Goal: Find specific page/section: Find specific page/section

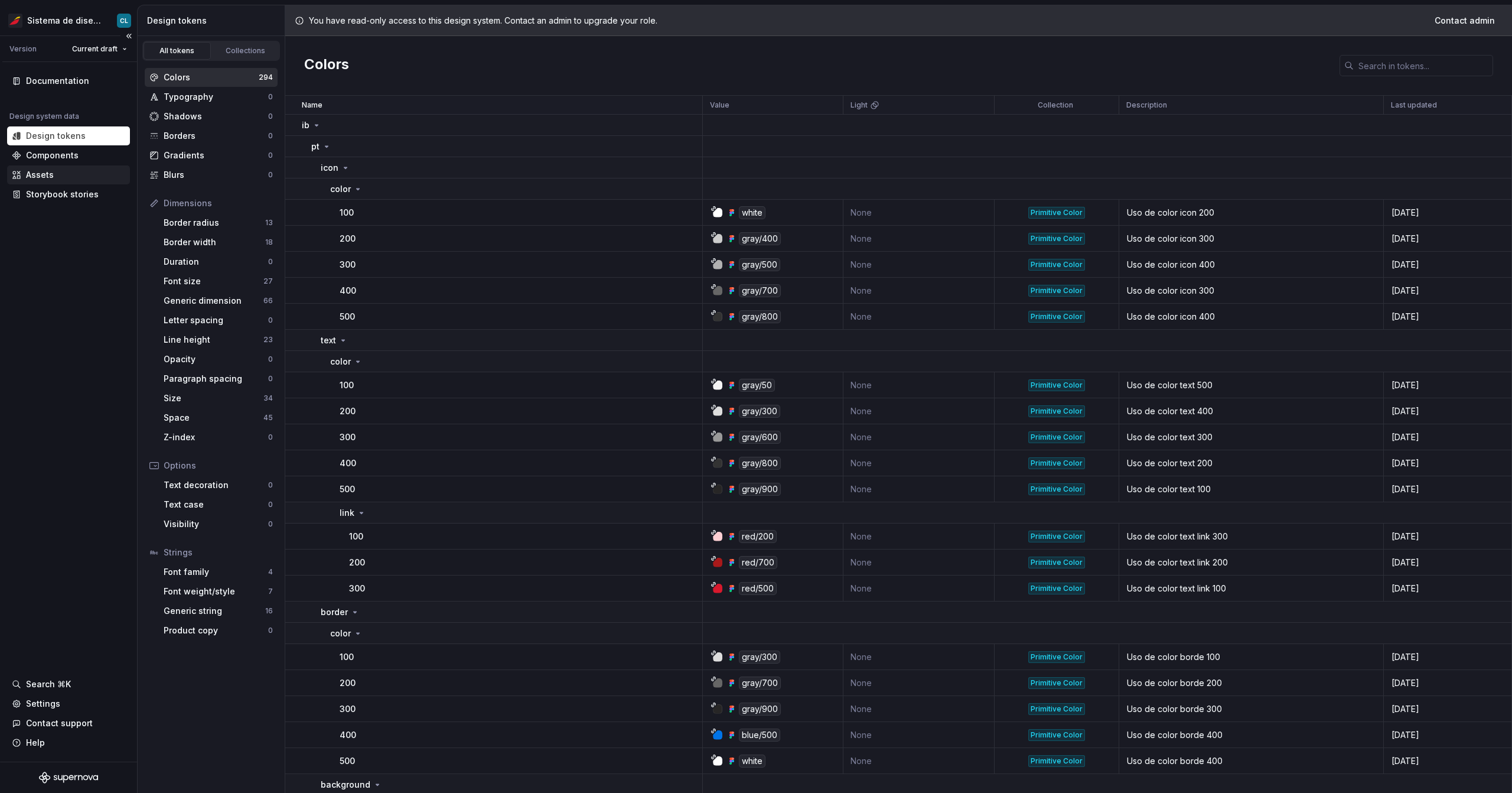
click at [47, 182] on div "Assets" at bounding box center [69, 175] width 122 height 19
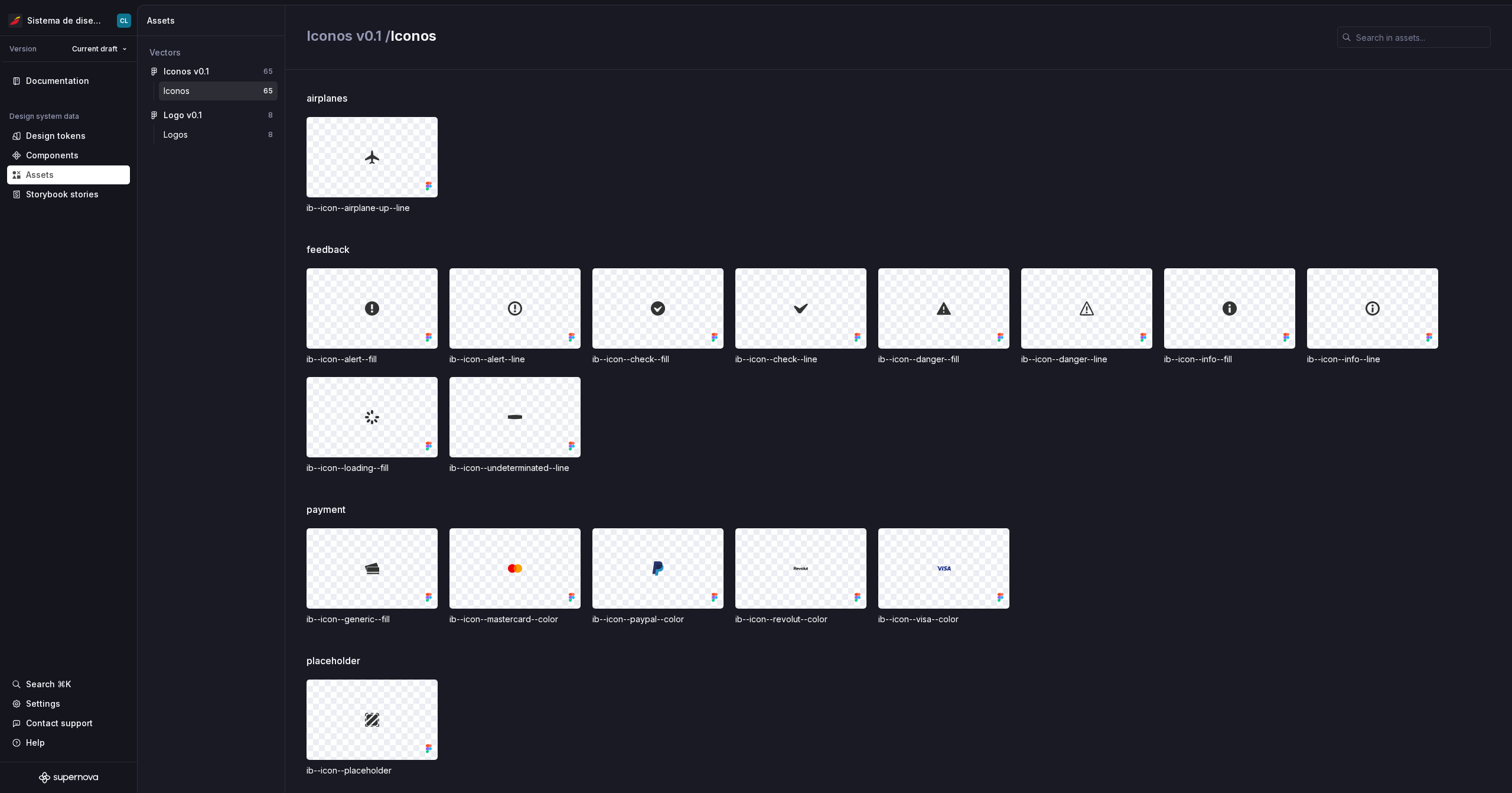
click at [200, 96] on div "Iconos" at bounding box center [213, 91] width 100 height 12
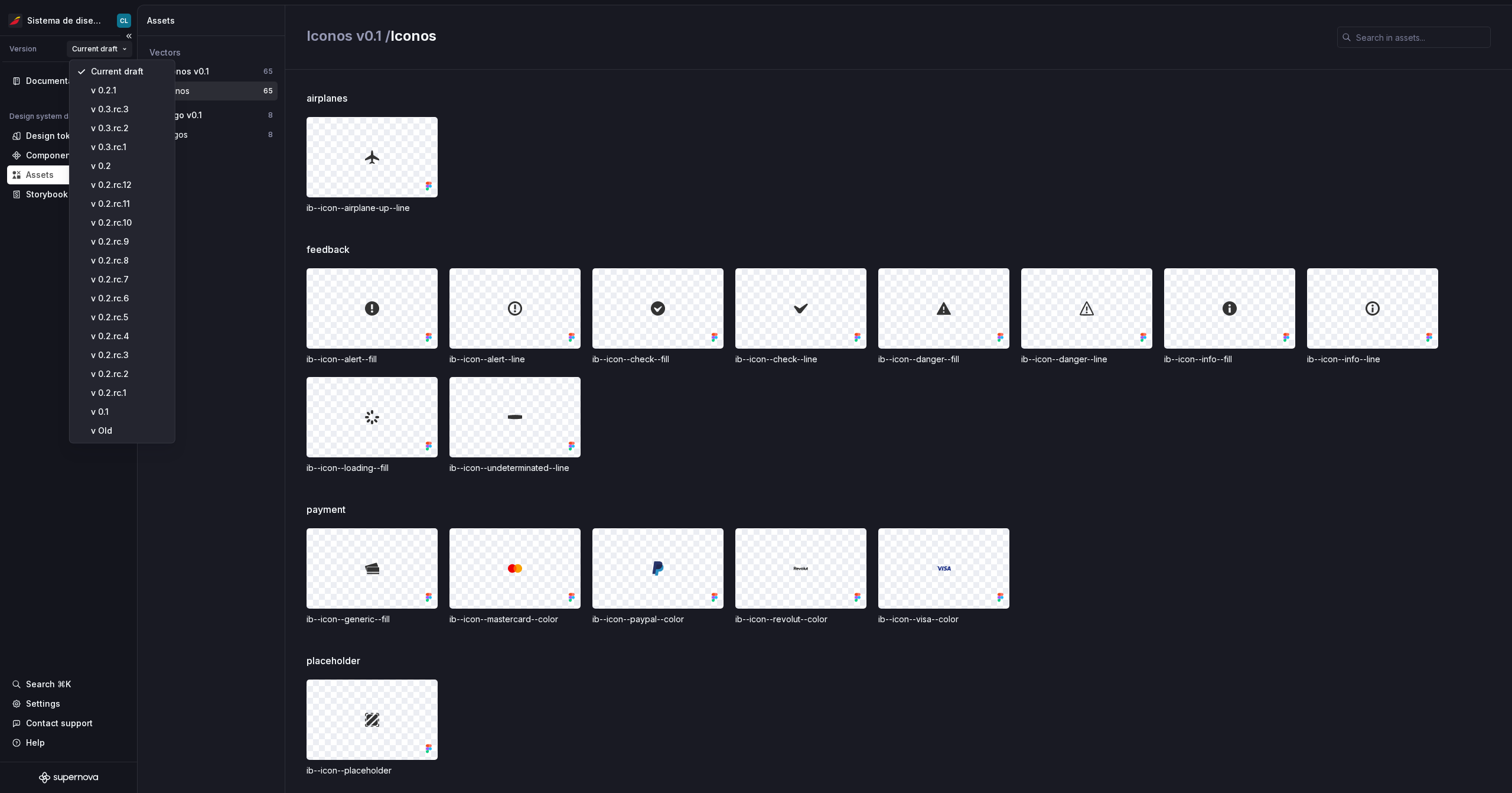
click at [90, 52] on html "Sistema de diseño Iberia CL Version Current draft Documentation Design system d…" at bounding box center [756, 396] width 1512 height 793
click at [112, 111] on div "v 0.3.rc.3" at bounding box center [129, 109] width 77 height 12
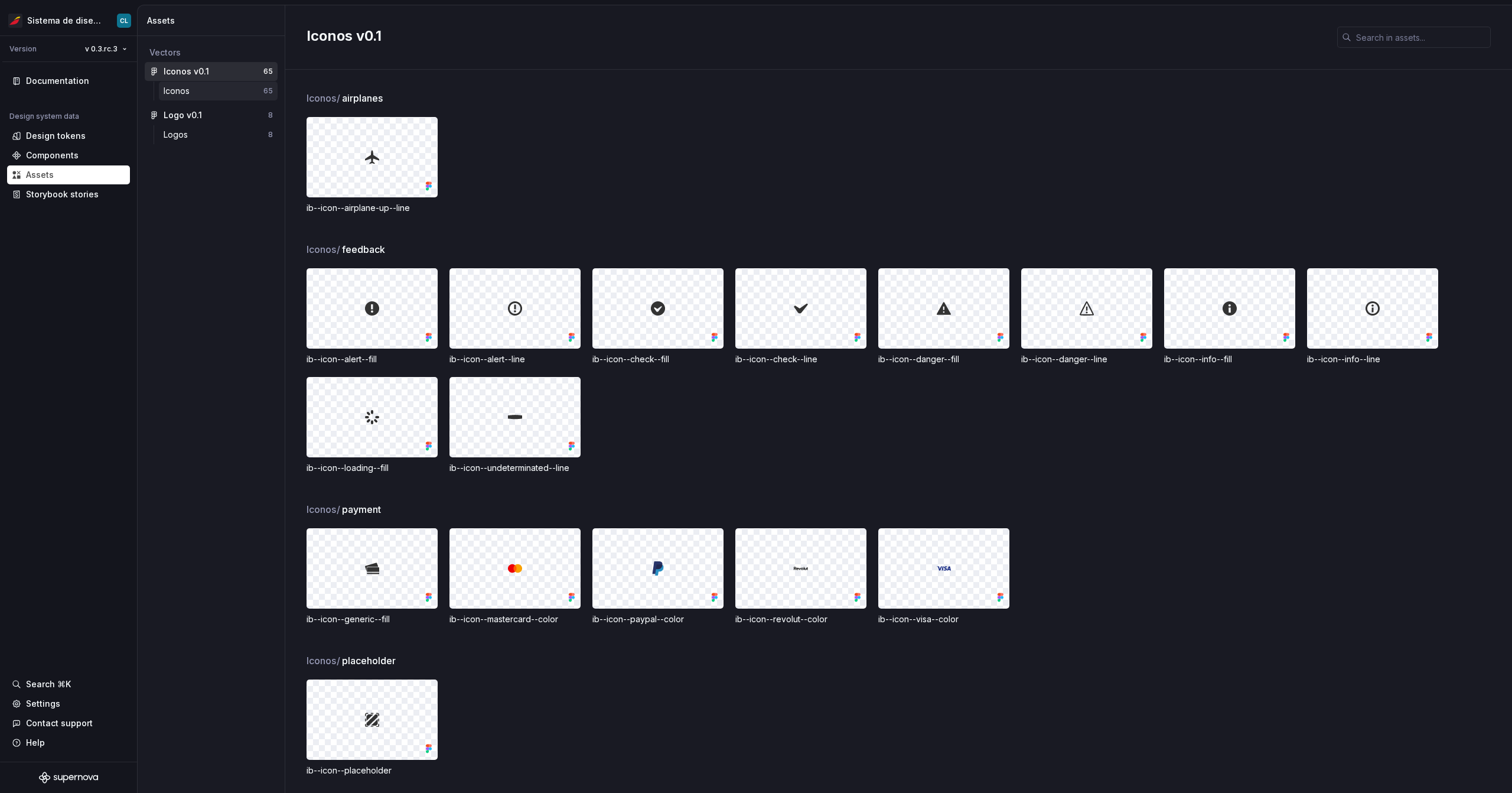
click at [186, 96] on div "Iconos" at bounding box center [179, 91] width 31 height 12
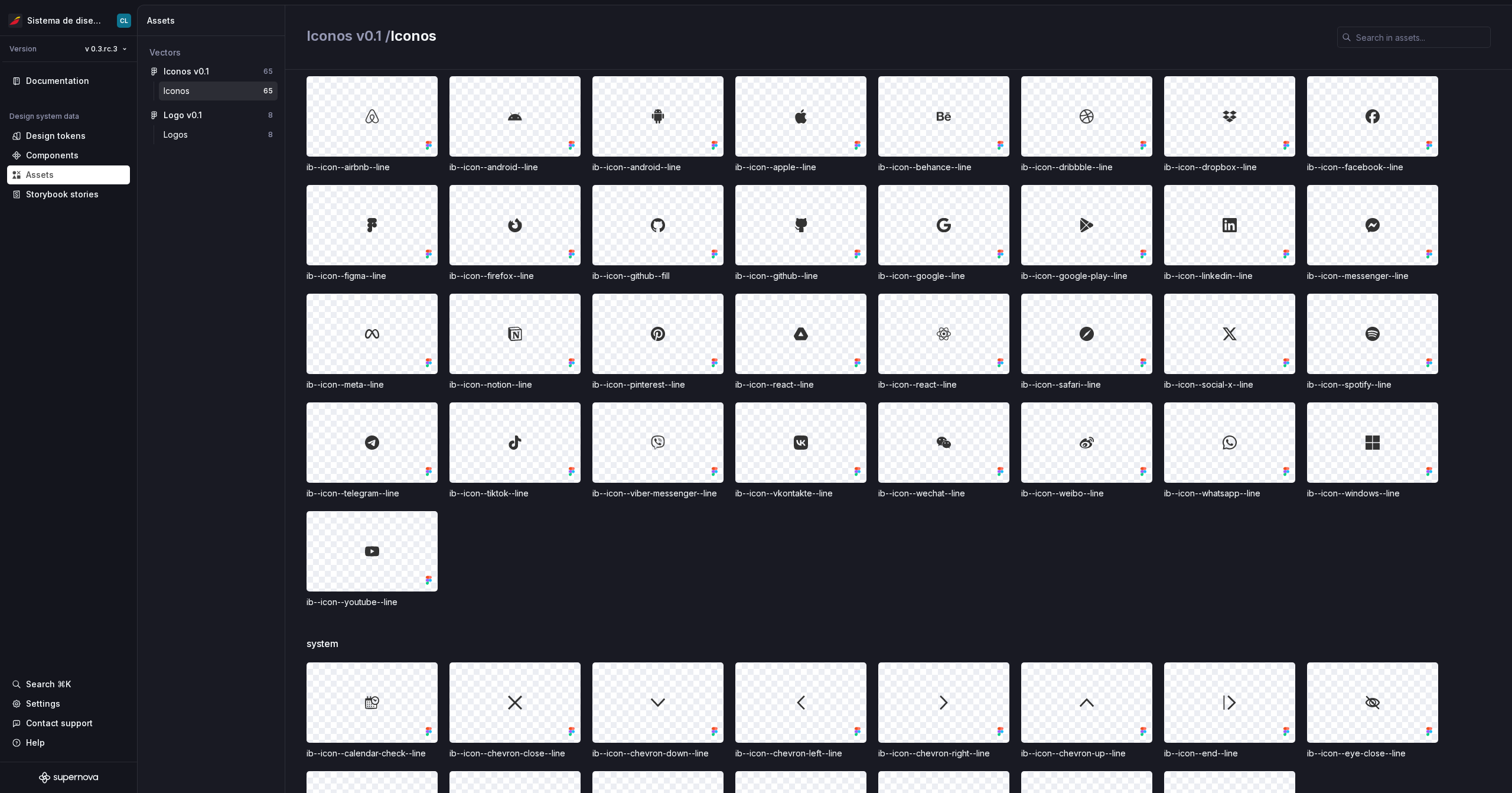
scroll to position [836, 0]
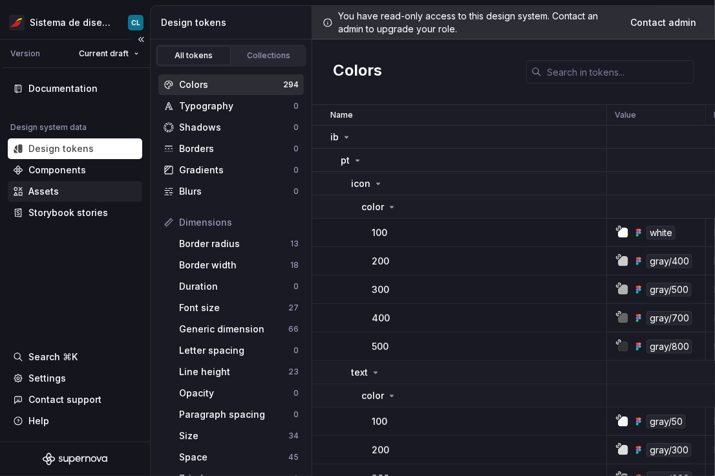
click at [87, 193] on div "Assets" at bounding box center [75, 191] width 124 height 13
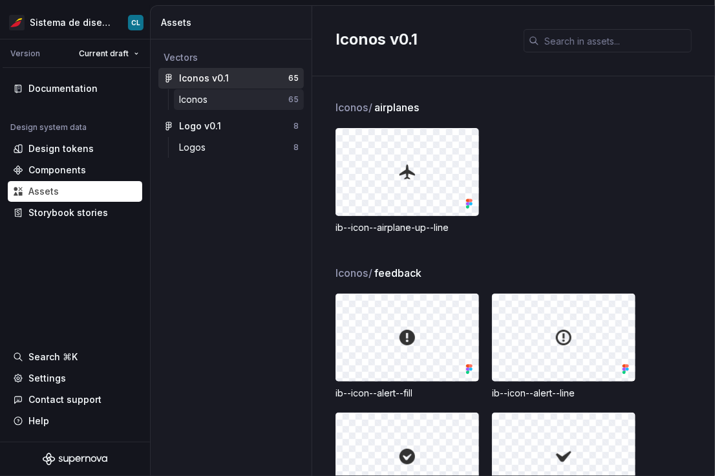
click at [213, 101] on div "Iconos" at bounding box center [233, 99] width 109 height 13
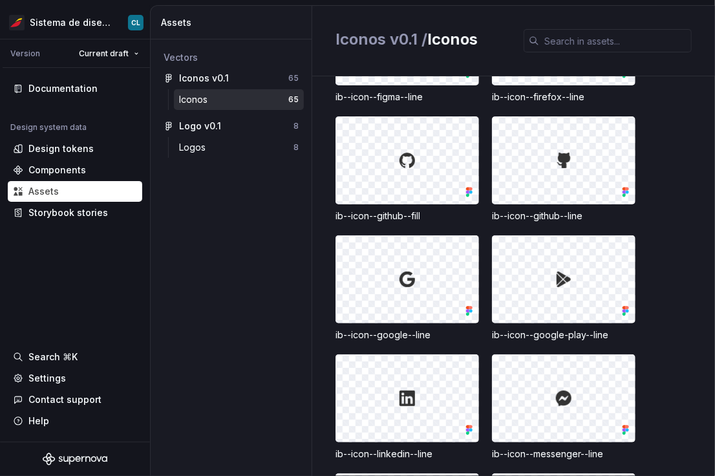
scroll to position [2372, 0]
